Goal: Task Accomplishment & Management: Manage account settings

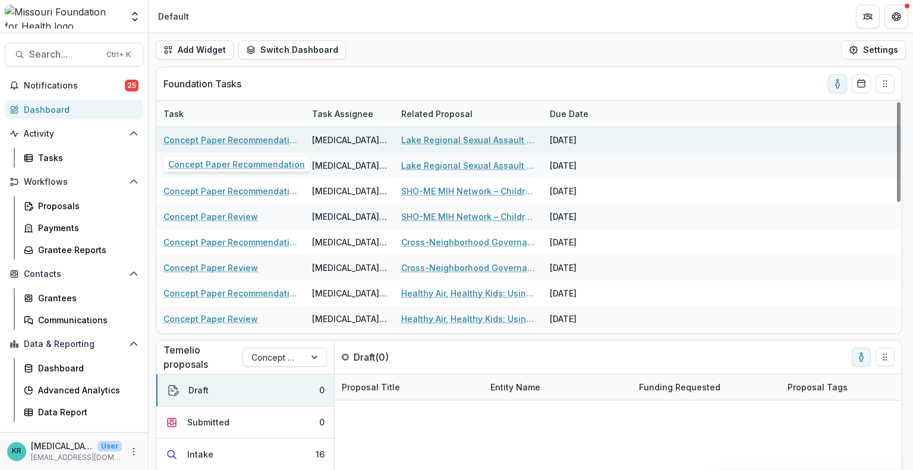
click at [276, 137] on link "Concept Paper Recommendation" at bounding box center [230, 140] width 134 height 12
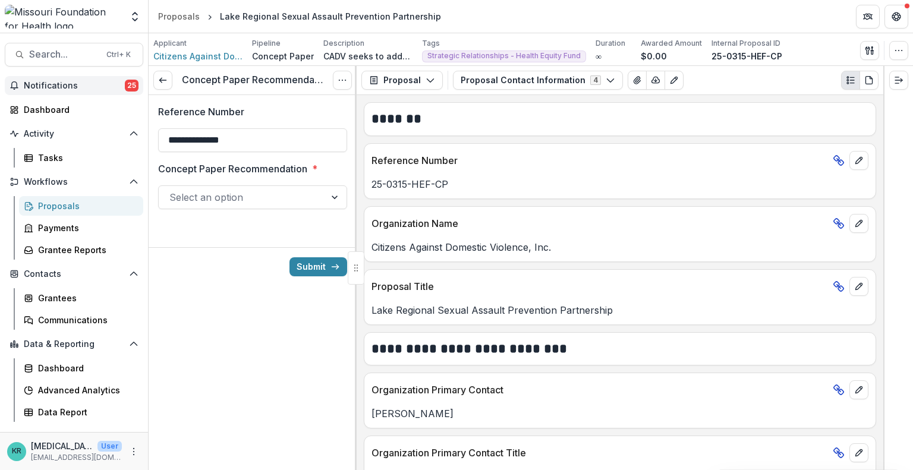
click at [114, 76] on button "Notifications 25" at bounding box center [74, 85] width 138 height 19
click at [66, 153] on div "Tasks" at bounding box center [86, 158] width 96 height 12
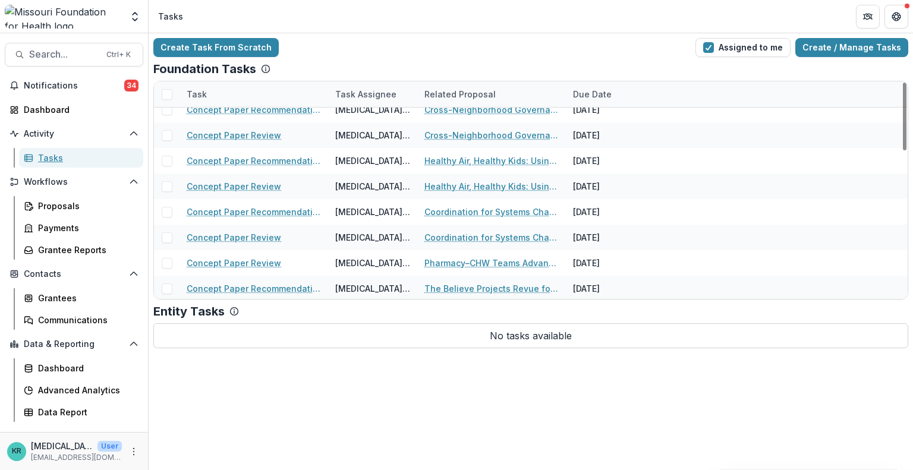
scroll to position [103, 0]
